Goal: Information Seeking & Learning: Learn about a topic

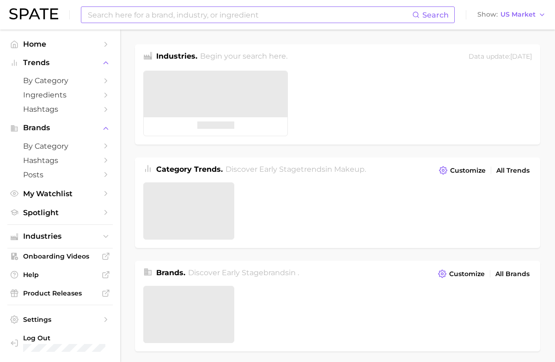
click at [176, 11] on input at bounding box center [249, 15] width 325 height 16
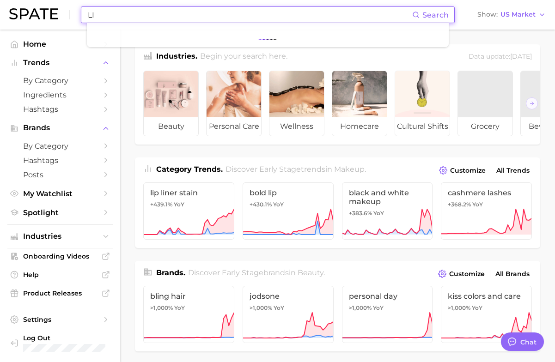
type input "L"
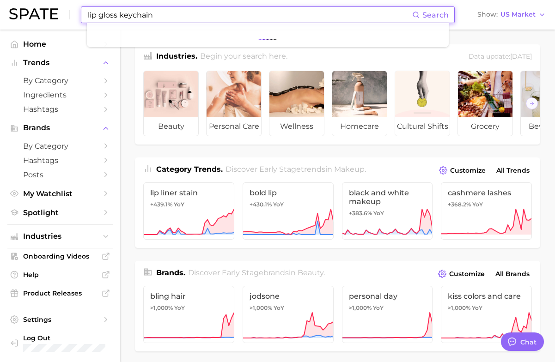
type input "lip gloss keychain"
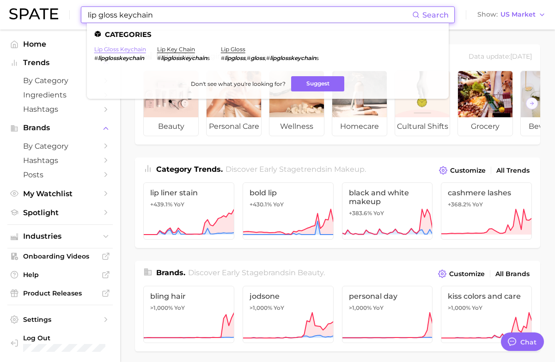
click at [138, 50] on link "lip gloss keychain" at bounding box center [120, 49] width 52 height 7
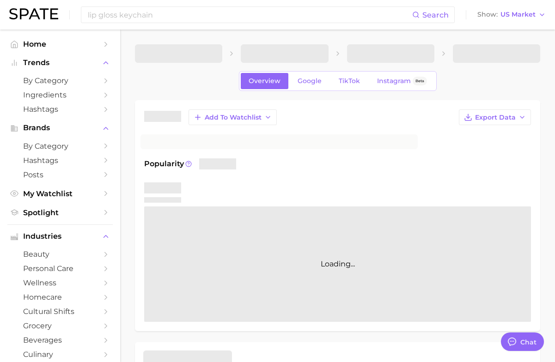
type textarea "x"
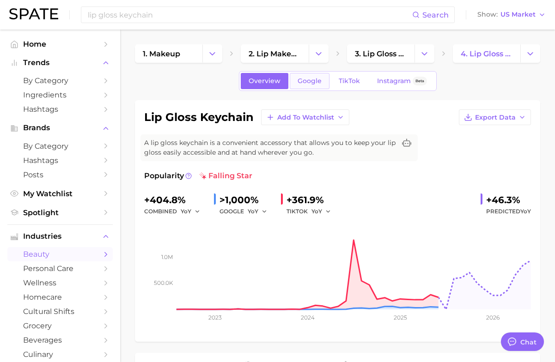
click at [301, 80] on span "Google" at bounding box center [309, 81] width 24 height 8
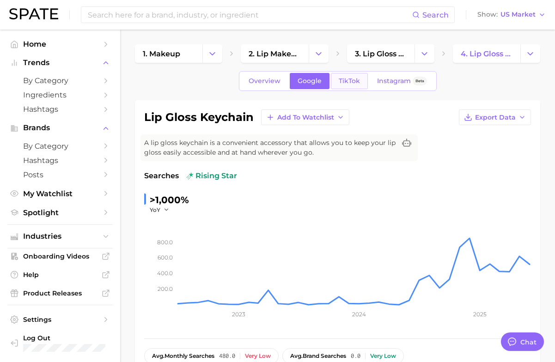
click at [344, 81] on span "TikTok" at bounding box center [348, 81] width 21 height 8
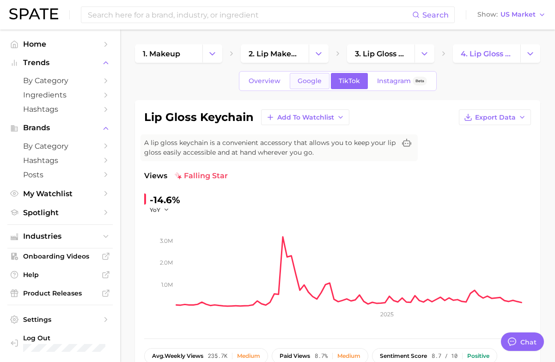
click at [307, 83] on span "Google" at bounding box center [309, 81] width 24 height 8
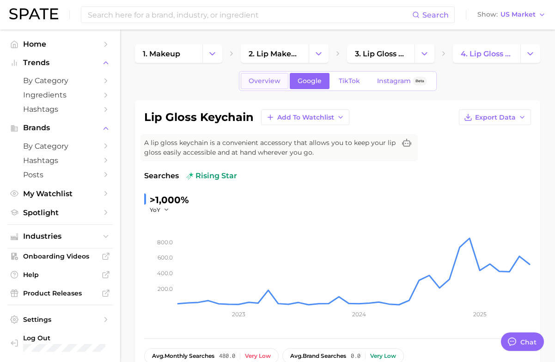
click at [281, 85] on link "Overview" at bounding box center [265, 81] width 48 height 16
